Goal: Task Accomplishment & Management: Complete application form

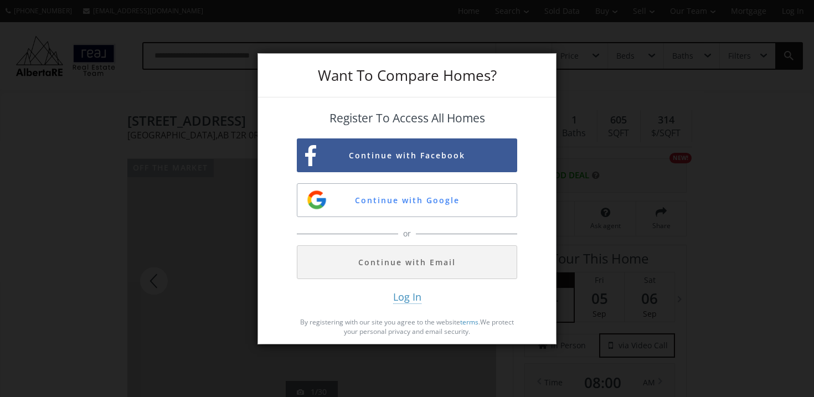
click at [200, 219] on div "Want To Compare Homes? Register To Access All Homes Continue with Facebook Cont…" at bounding box center [407, 198] width 814 height 397
click at [217, 199] on div "Want To Compare Homes? Register To Access All Homes Continue with Facebook Cont…" at bounding box center [407, 198] width 814 height 397
click at [309, 204] on img "button" at bounding box center [317, 200] width 22 height 22
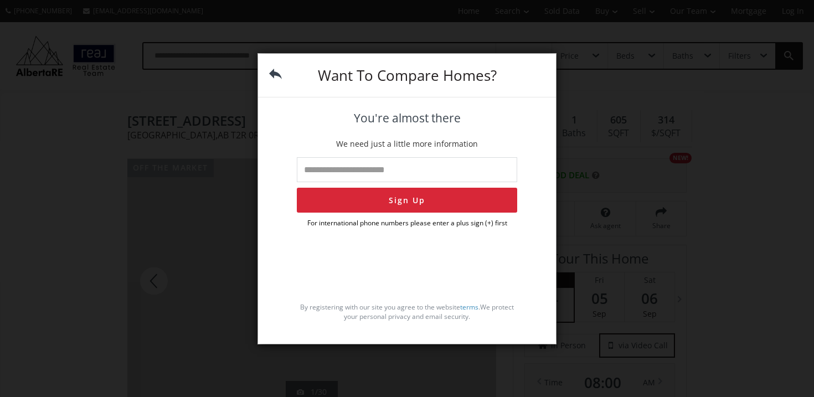
click at [591, 248] on div "Want To Compare Homes? You're almost there We need just a little more informati…" at bounding box center [407, 198] width 814 height 397
click at [604, 244] on div "Want To Compare Homes? You're almost there We need just a little more informati…" at bounding box center [407, 198] width 814 height 397
click at [276, 81] on div "Want To Compare Homes?" at bounding box center [407, 76] width 298 height 44
click at [275, 73] on img at bounding box center [275, 74] width 13 height 13
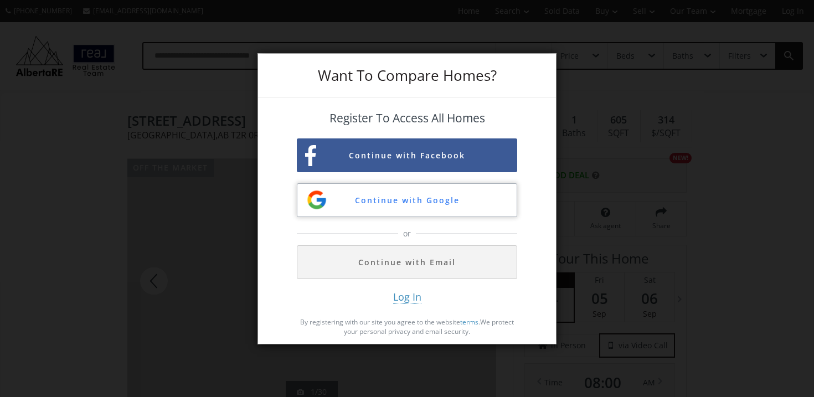
click at [381, 198] on button "Continue with Google" at bounding box center [407, 200] width 220 height 34
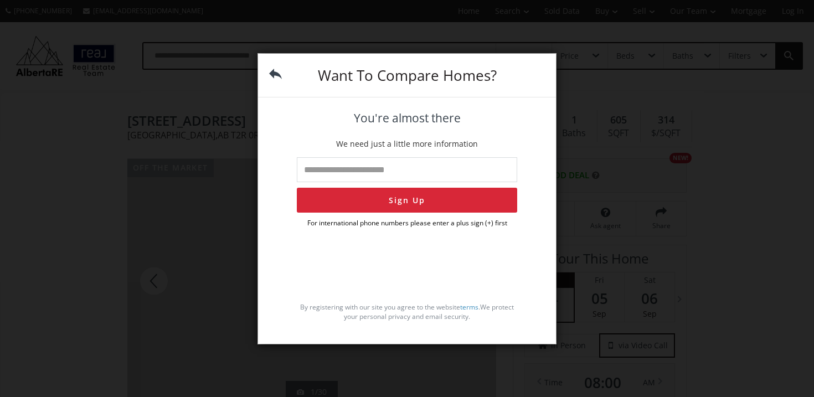
click at [365, 172] on input "tel" at bounding box center [407, 169] width 220 height 25
type input "**********"
click at [382, 198] on button "Sign Up" at bounding box center [407, 200] width 220 height 25
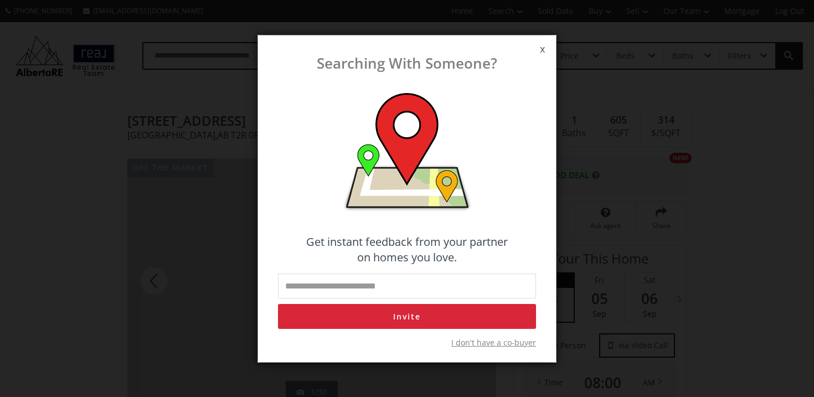
click at [545, 47] on span "x" at bounding box center [542, 49] width 27 height 31
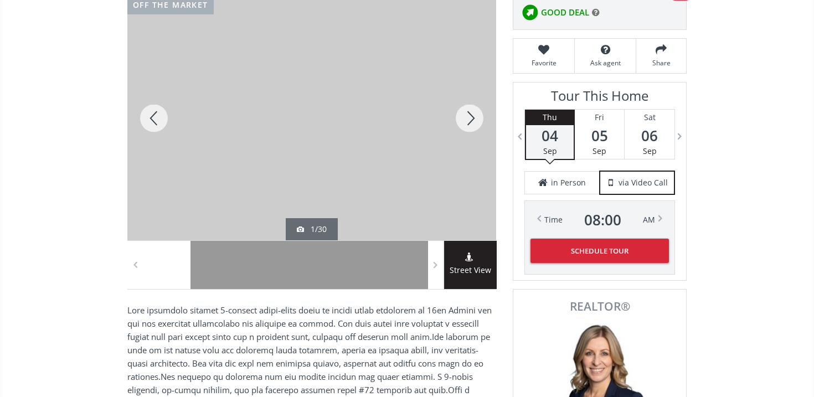
scroll to position [164, 0]
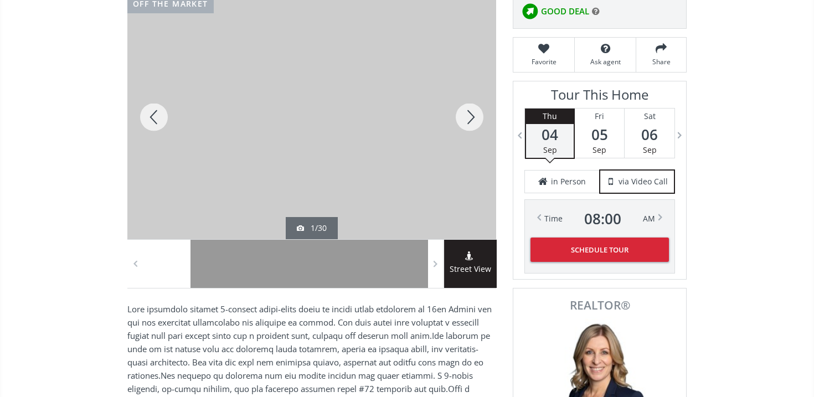
click at [325, 167] on div at bounding box center [311, 117] width 369 height 244
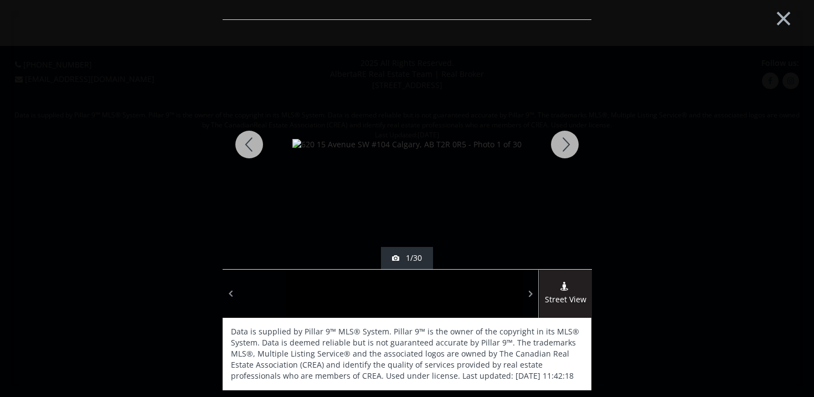
scroll to position [0, 0]
click at [786, 16] on button "×" at bounding box center [783, 16] width 61 height 45
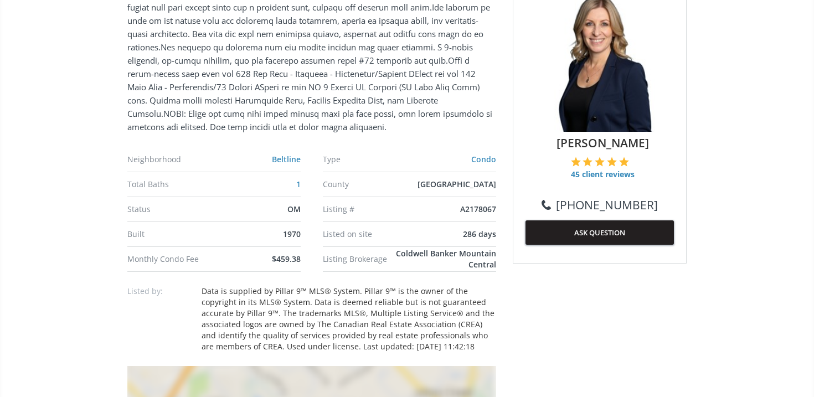
scroll to position [530, 0]
